Goal: Task Accomplishment & Management: Manage account settings

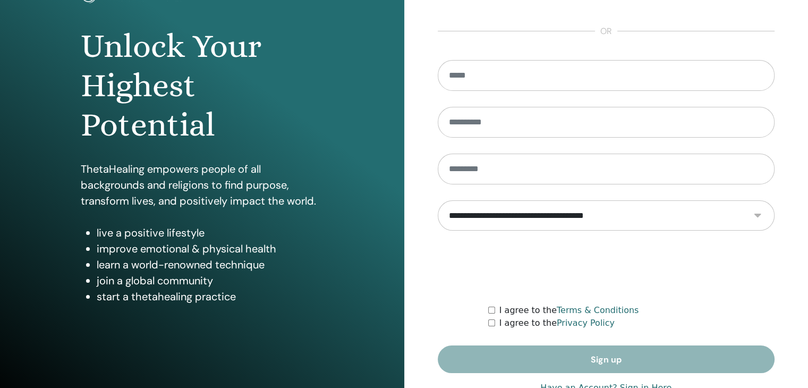
scroll to position [122, 0]
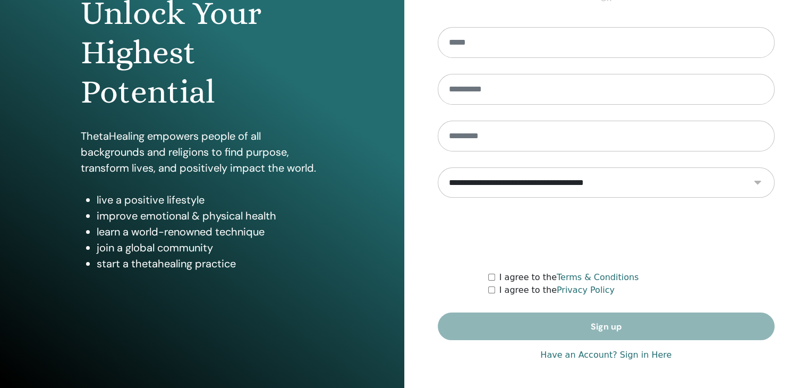
click at [639, 357] on link "Have an Account? Sign in Here" at bounding box center [606, 355] width 131 height 13
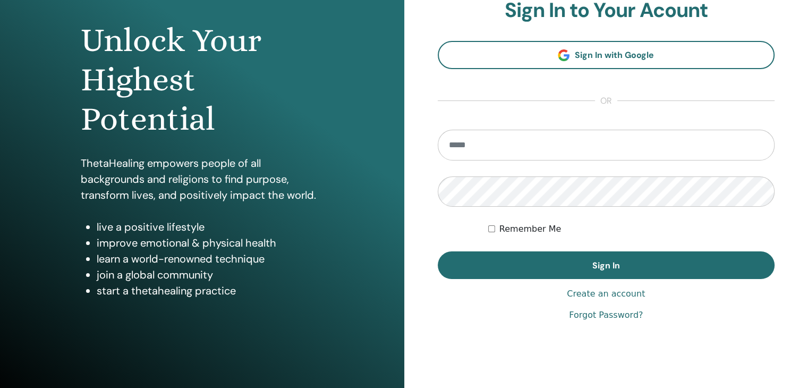
scroll to position [96, 0]
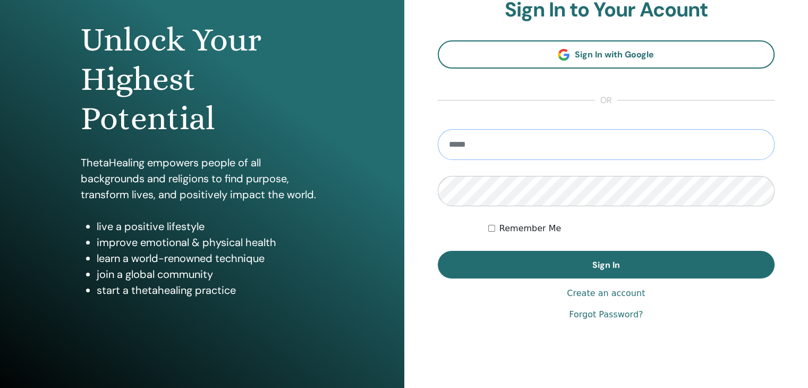
click at [462, 141] on input "email" at bounding box center [607, 144] width 338 height 31
type input "**********"
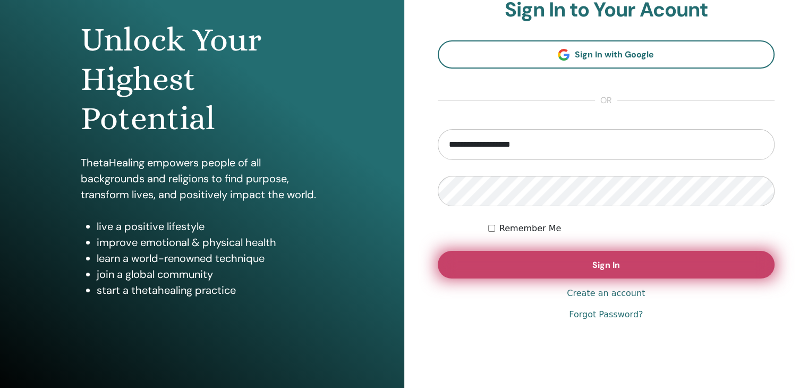
click at [605, 271] on button "Sign In" at bounding box center [607, 265] width 338 height 28
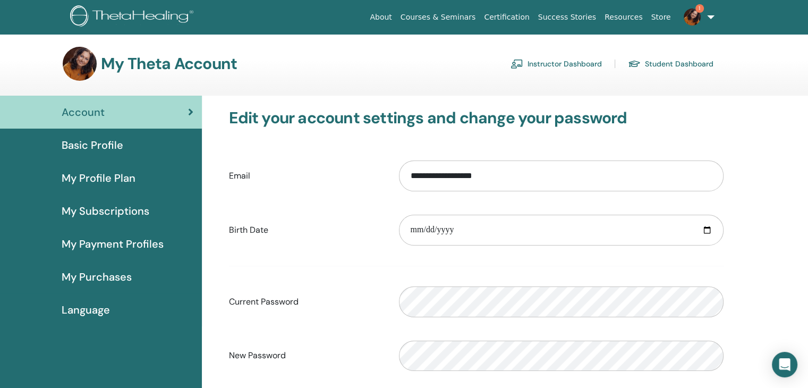
click at [95, 181] on span "My Profile Plan" at bounding box center [99, 178] width 74 height 16
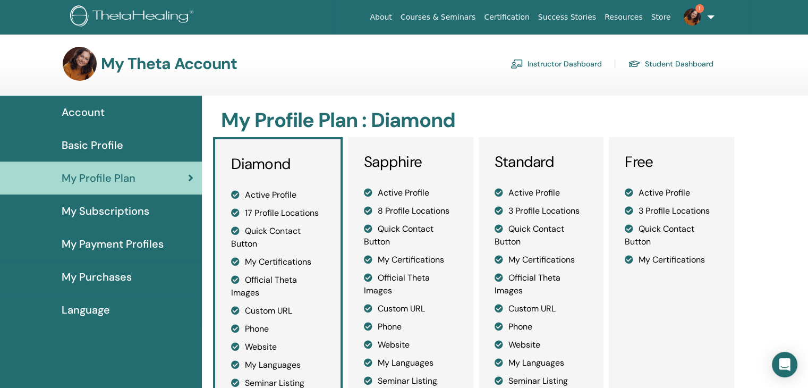
click at [570, 90] on section "My Theta Account Instructor Dashboard Student Dashboard" at bounding box center [404, 71] width 808 height 49
click at [586, 65] on link "Instructor Dashboard" at bounding box center [556, 63] width 91 height 17
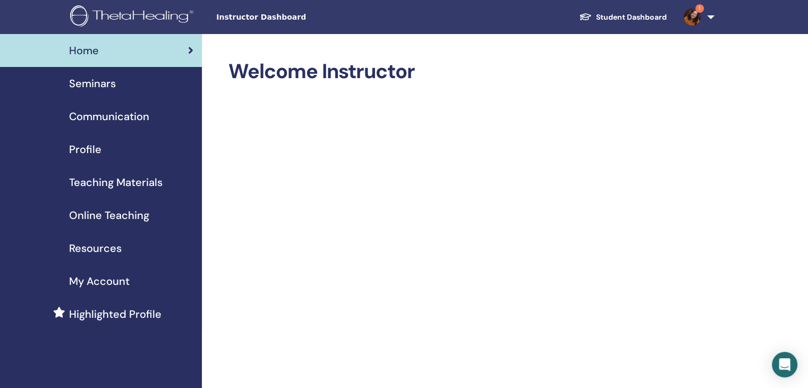
click at [625, 15] on link "Student Dashboard" at bounding box center [623, 17] width 105 height 20
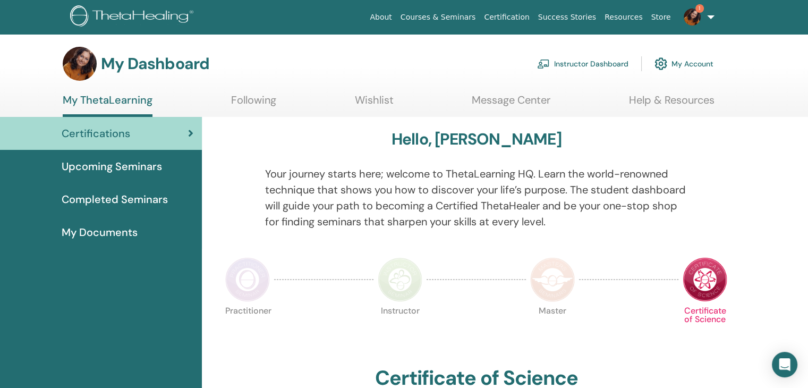
click at [366, 102] on link "Wishlist" at bounding box center [374, 104] width 39 height 21
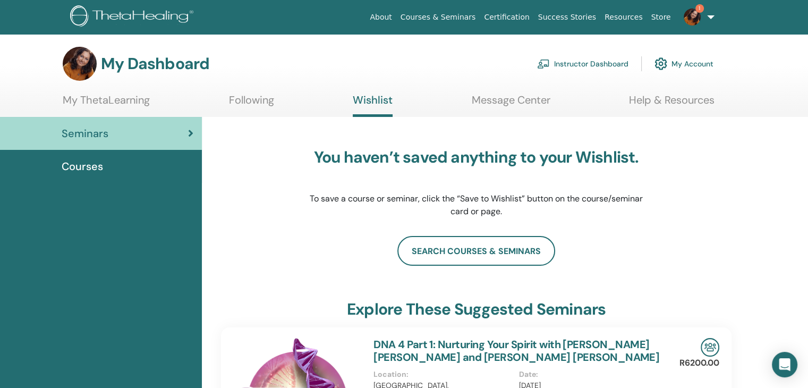
click at [619, 64] on link "Instructor Dashboard" at bounding box center [582, 63] width 91 height 23
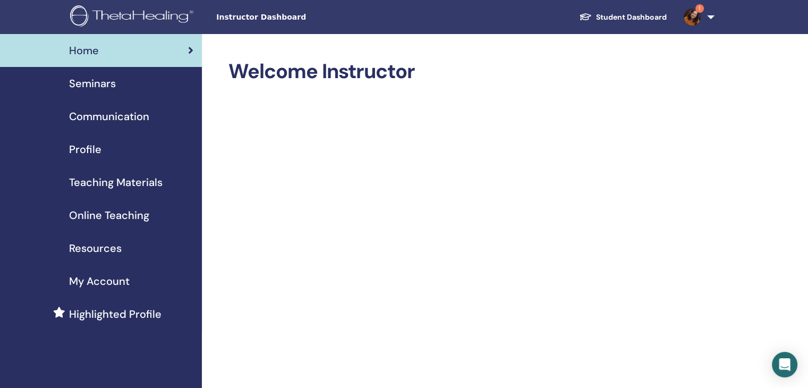
click at [104, 83] on span "Seminars" at bounding box center [92, 83] width 47 height 16
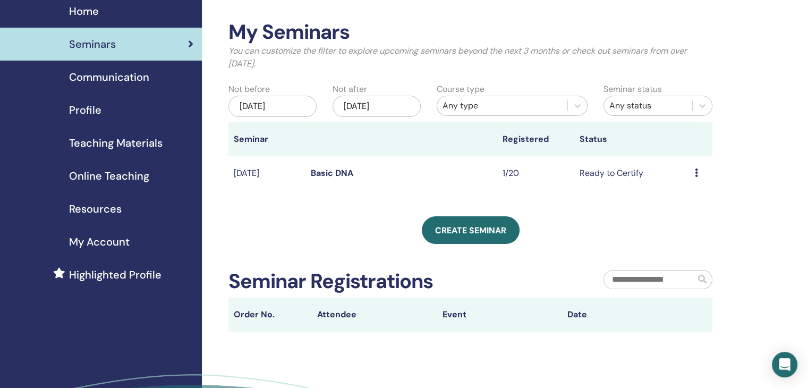
scroll to position [38, 0]
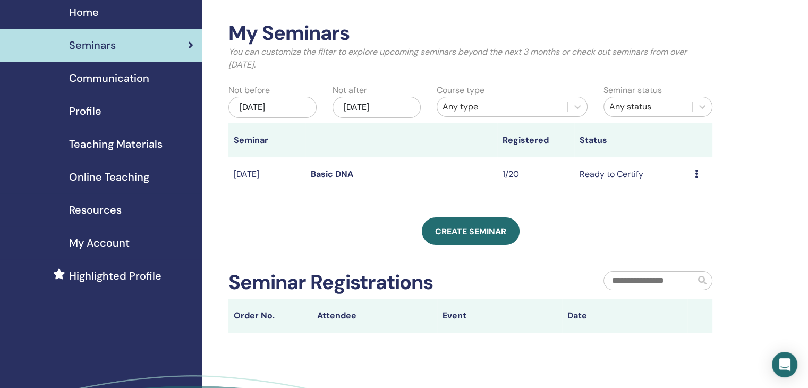
drag, startPoint x: 804, startPoint y: 149, endPoint x: 804, endPoint y: 141, distance: 8.5
click at [804, 141] on div "My Seminars You can customize the filter to explore upcoming seminars beyond th…" at bounding box center [505, 239] width 606 height 486
click at [695, 173] on icon at bounding box center [696, 174] width 3 height 9
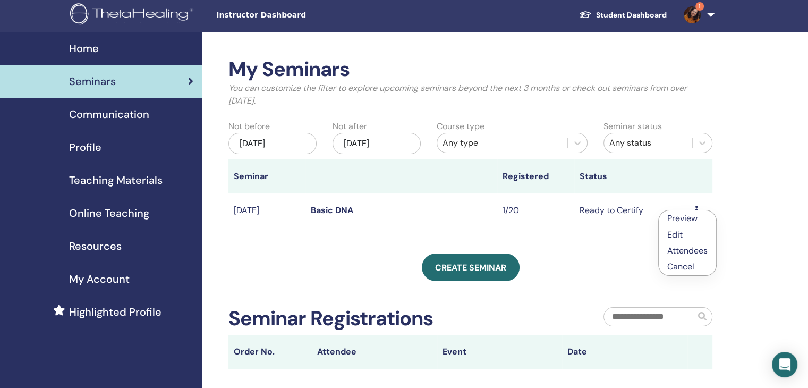
scroll to position [0, 0]
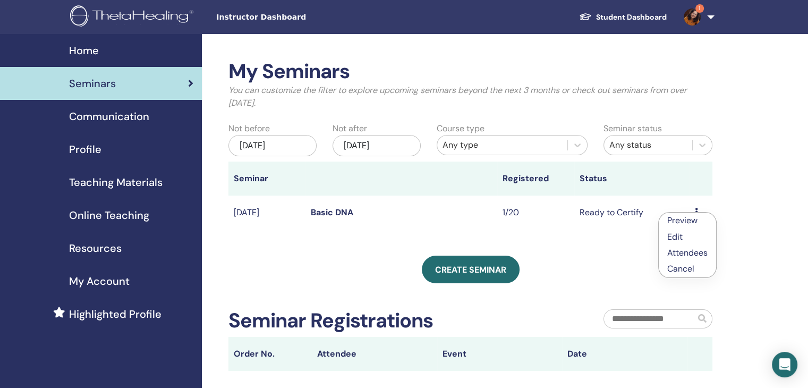
click at [596, 180] on th "Status" at bounding box center [632, 179] width 115 height 34
click at [627, 217] on td "Ready to Certify" at bounding box center [632, 213] width 115 height 35
click at [701, 210] on div "Preview Edit Attendees Cancel" at bounding box center [701, 212] width 12 height 13
click at [682, 217] on link "Preview" at bounding box center [688, 218] width 30 height 11
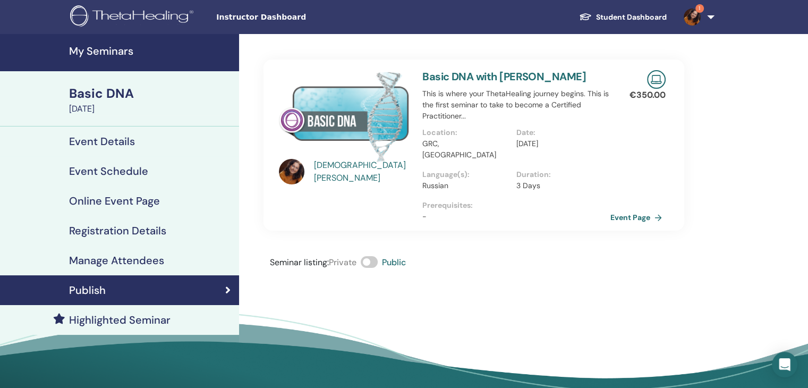
click at [702, 8] on span "1" at bounding box center [700, 8] width 9 height 9
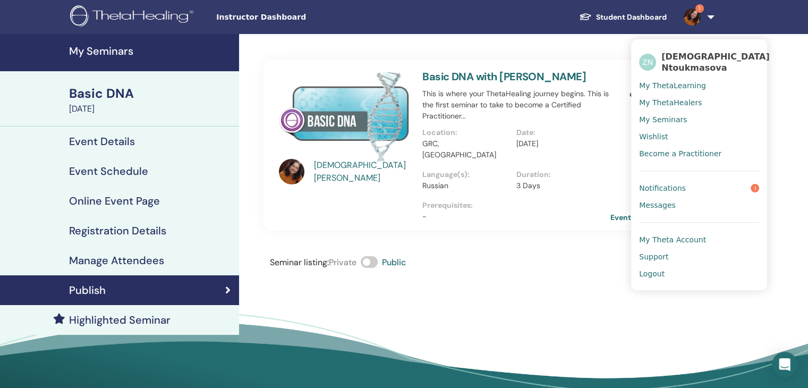
click at [668, 190] on span "Notifications" at bounding box center [662, 188] width 47 height 10
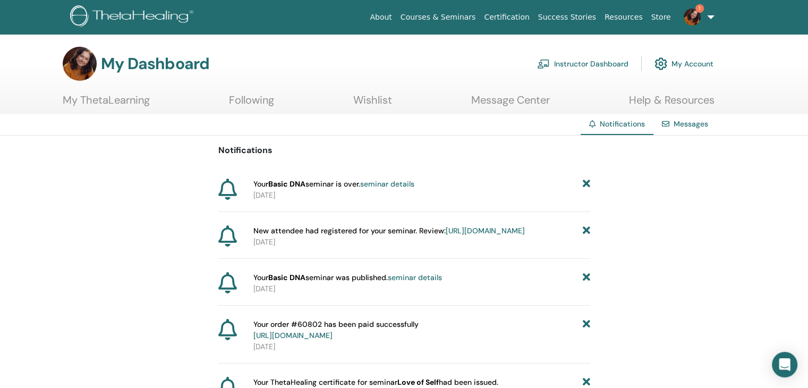
click at [374, 182] on link "seminar details" at bounding box center [387, 184] width 54 height 10
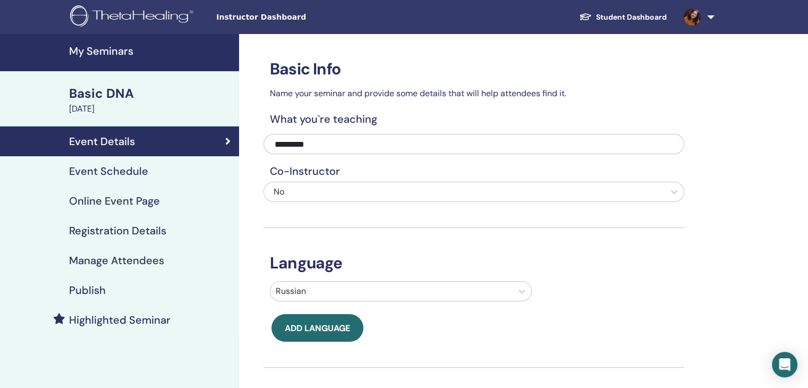
click at [116, 232] on h4 "Registration Details" at bounding box center [117, 230] width 97 height 13
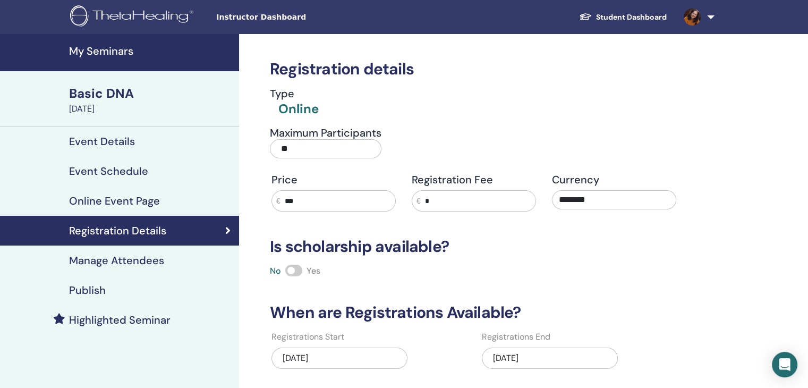
click at [128, 260] on h4 "Manage Attendees" at bounding box center [116, 260] width 95 height 13
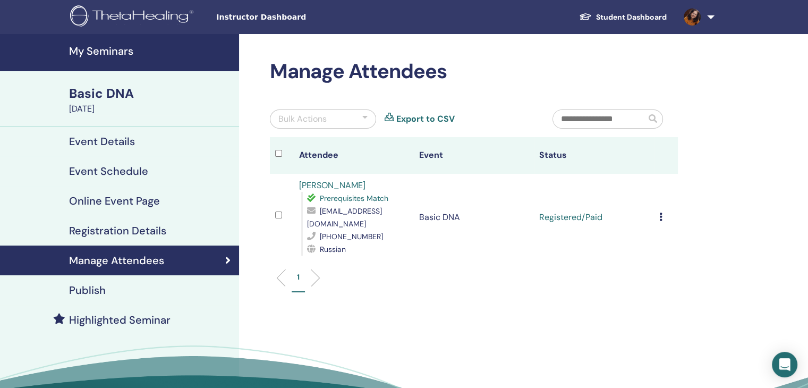
click at [660, 213] on icon at bounding box center [661, 217] width 3 height 9
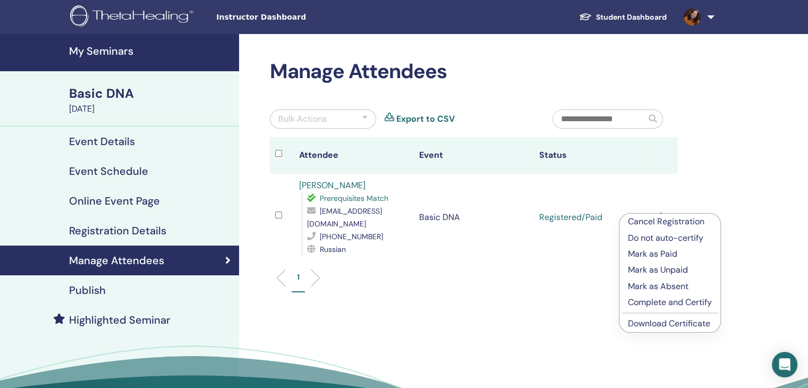
click at [665, 302] on p "Complete and Certify" at bounding box center [670, 302] width 84 height 13
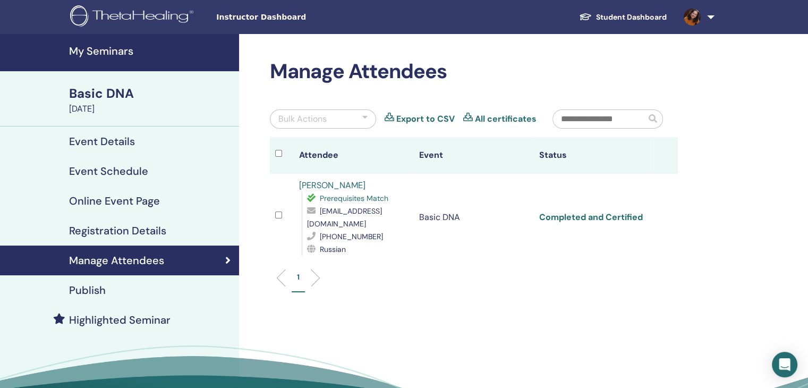
click at [631, 212] on link "Completed and Certified" at bounding box center [591, 217] width 104 height 11
